Goal: Transaction & Acquisition: Subscribe to service/newsletter

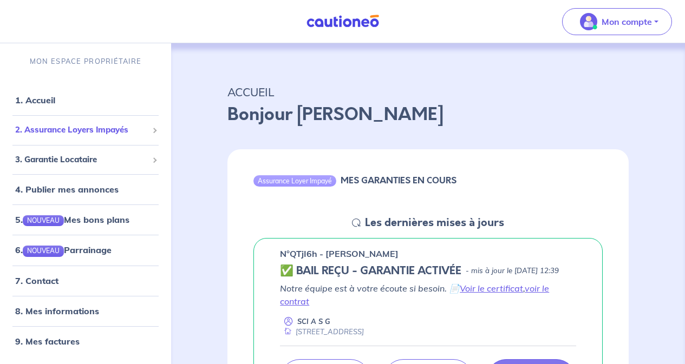
click at [113, 132] on span "2. Assurance Loyers Impayés" at bounding box center [81, 130] width 133 height 12
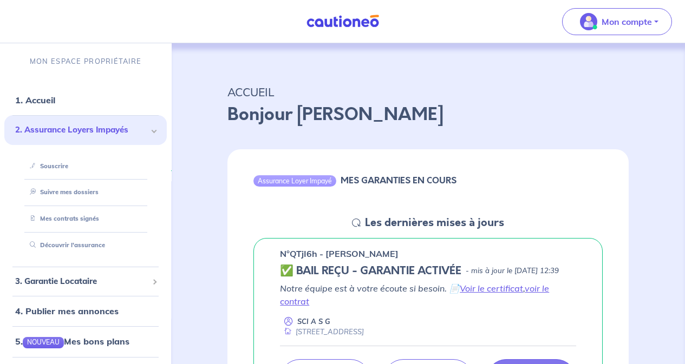
click at [52, 165] on link "Souscrire" at bounding box center [46, 166] width 43 height 8
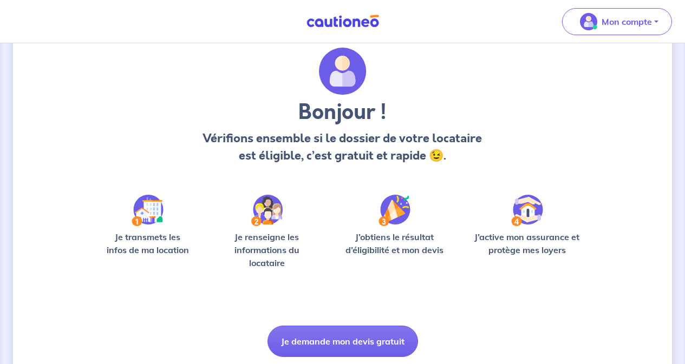
scroll to position [71, 0]
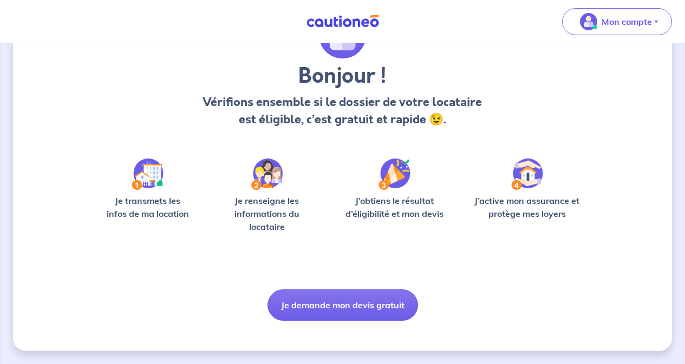
click at [325, 308] on button "Je demande mon devis gratuit" at bounding box center [343, 305] width 151 height 31
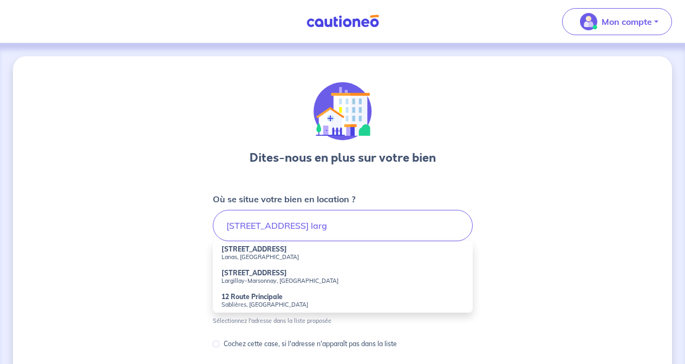
click at [253, 278] on small "Largillay-Marsonnay, [GEOGRAPHIC_DATA]" at bounding box center [343, 281] width 243 height 8
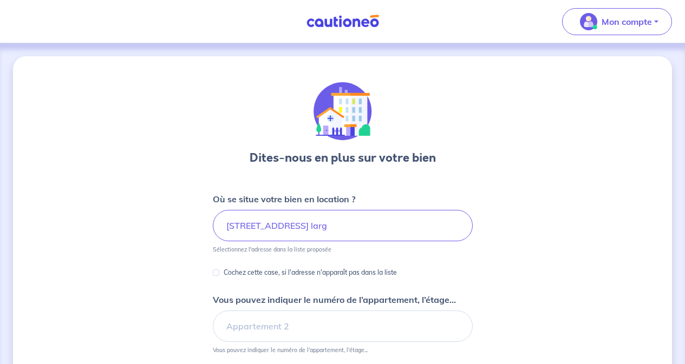
type input "[STREET_ADDRESS]"
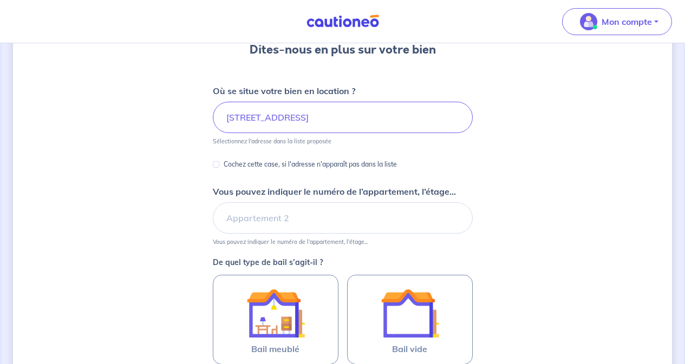
scroll to position [162, 0]
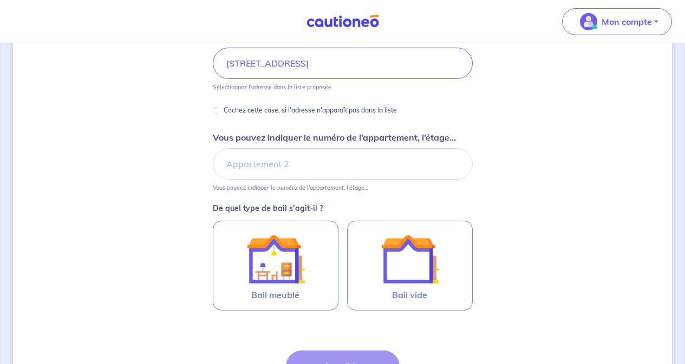
click at [421, 270] on img at bounding box center [410, 259] width 58 height 58
click at [0, 0] on input "Bail vide" at bounding box center [0, 0] width 0 height 0
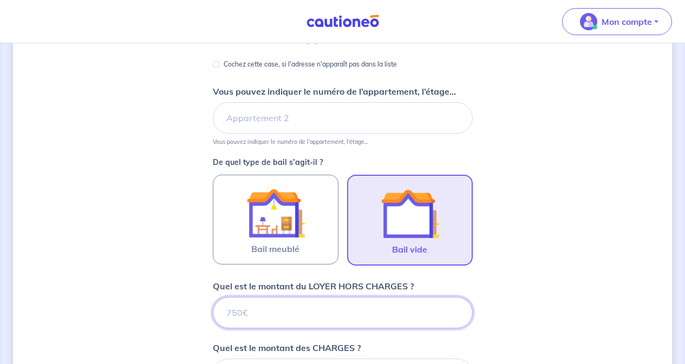
scroll to position [227, 0]
